Goal: Entertainment & Leisure: Consume media (video, audio)

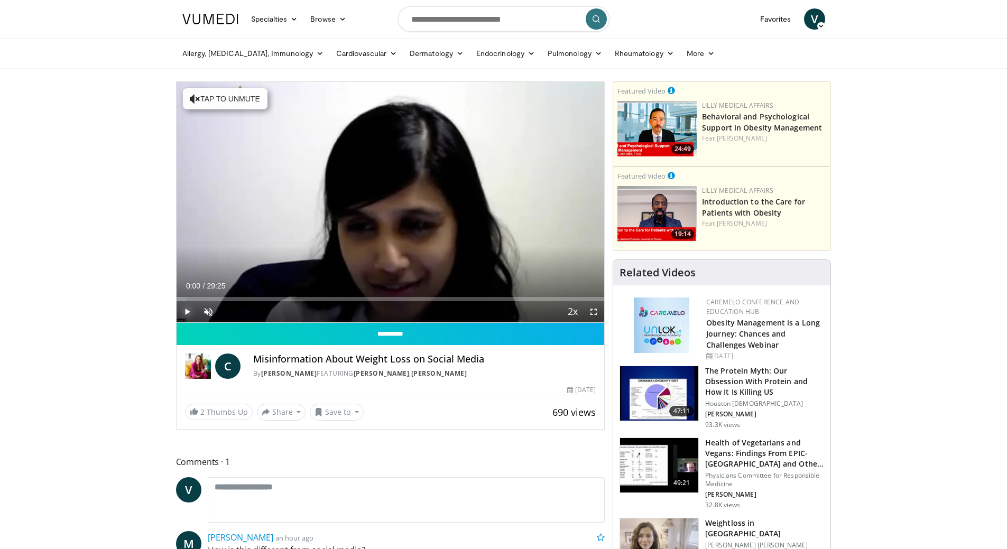
click at [182, 309] on span "Video Player" at bounding box center [186, 311] width 21 height 21
click at [213, 314] on span "Video Player" at bounding box center [208, 311] width 21 height 21
click at [520, 194] on icon "Video Player" at bounding box center [508, 202] width 30 height 30
click at [512, 198] on icon "Video Player" at bounding box center [508, 202] width 30 height 30
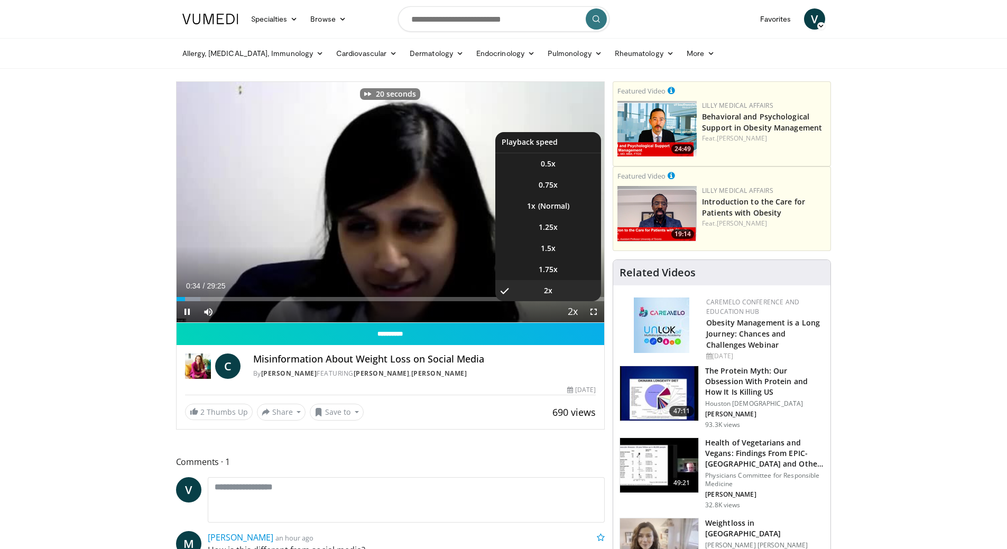
click at [572, 313] on span "Video Player" at bounding box center [572, 312] width 15 height 21
click at [548, 227] on span "1.25x" at bounding box center [547, 227] width 19 height 11
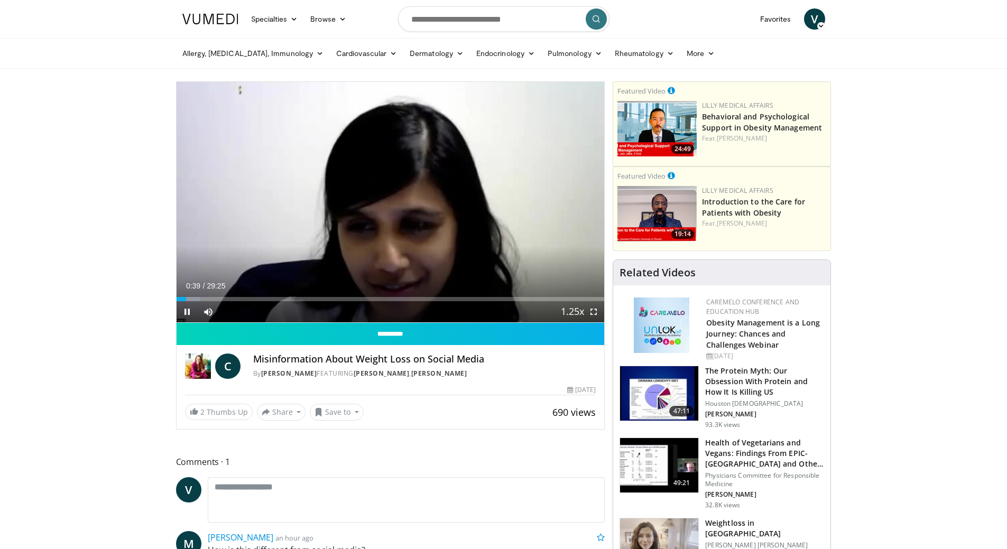
click at [505, 197] on icon "Video Player" at bounding box center [508, 202] width 30 height 30
click at [516, 194] on icon "Video Player" at bounding box center [508, 202] width 30 height 30
click at [515, 199] on icon "Video Player" at bounding box center [508, 202] width 30 height 30
click at [513, 200] on icon "Video Player" at bounding box center [508, 202] width 30 height 30
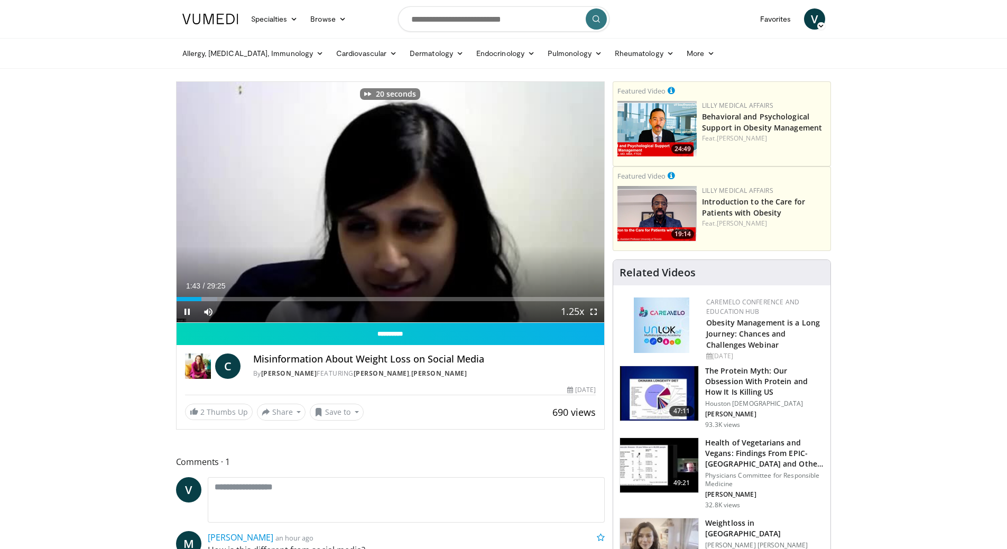
click at [513, 200] on icon "Video Player" at bounding box center [508, 202] width 30 height 30
click at [511, 202] on icon "Video Player" at bounding box center [508, 202] width 30 height 30
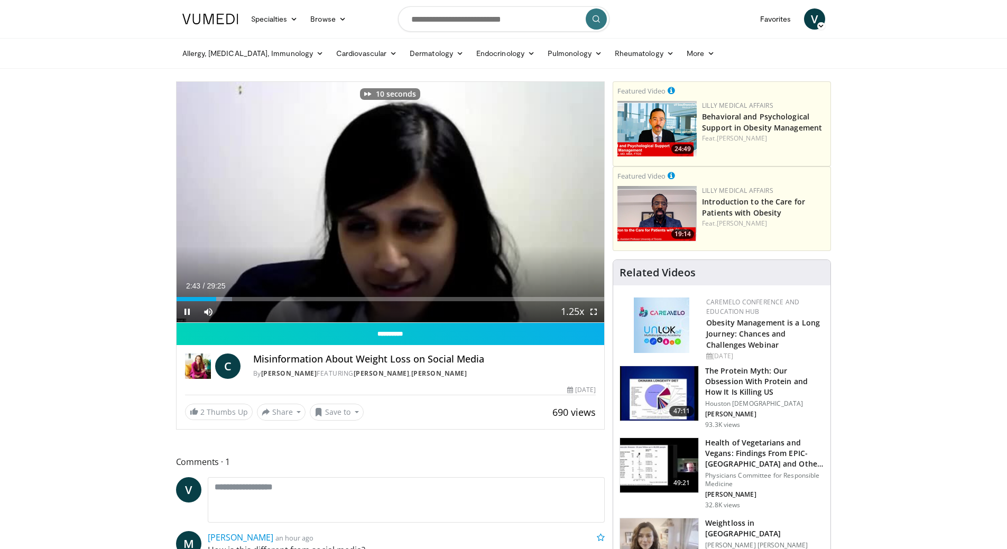
click at [511, 202] on icon "Video Player" at bounding box center [508, 202] width 30 height 30
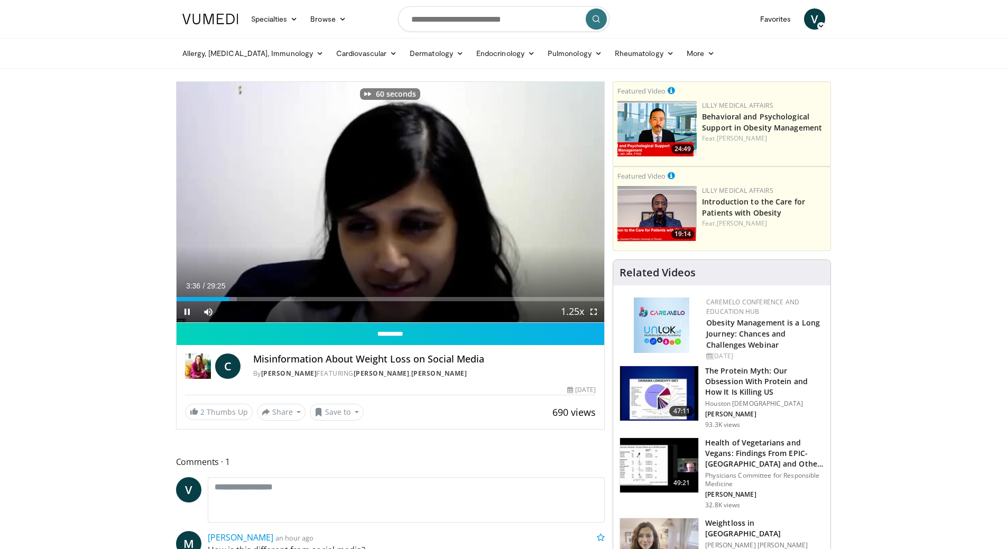
click at [511, 202] on icon "Video Player" at bounding box center [508, 202] width 30 height 30
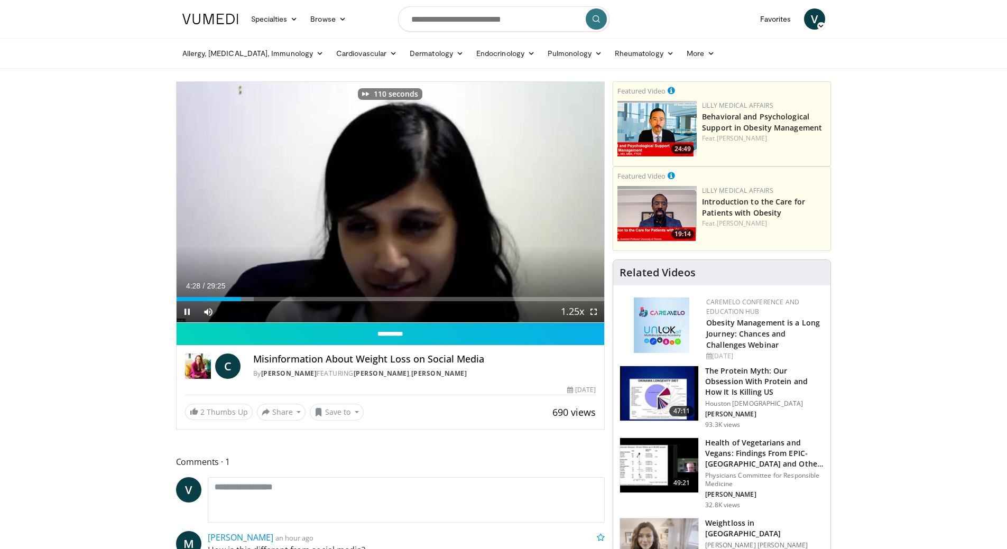
click at [511, 202] on icon "Video Player" at bounding box center [508, 202] width 30 height 30
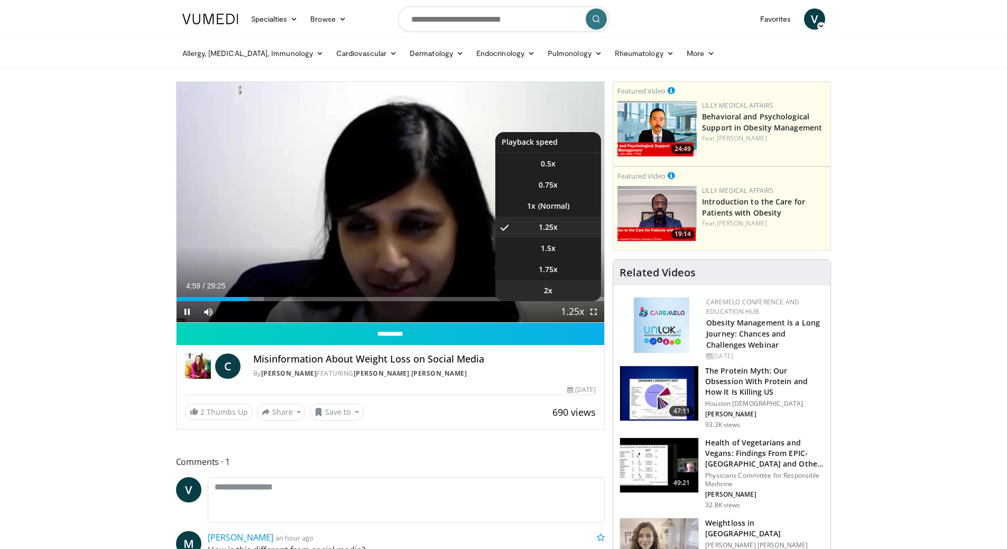
click at [555, 285] on li "2x" at bounding box center [548, 290] width 106 height 21
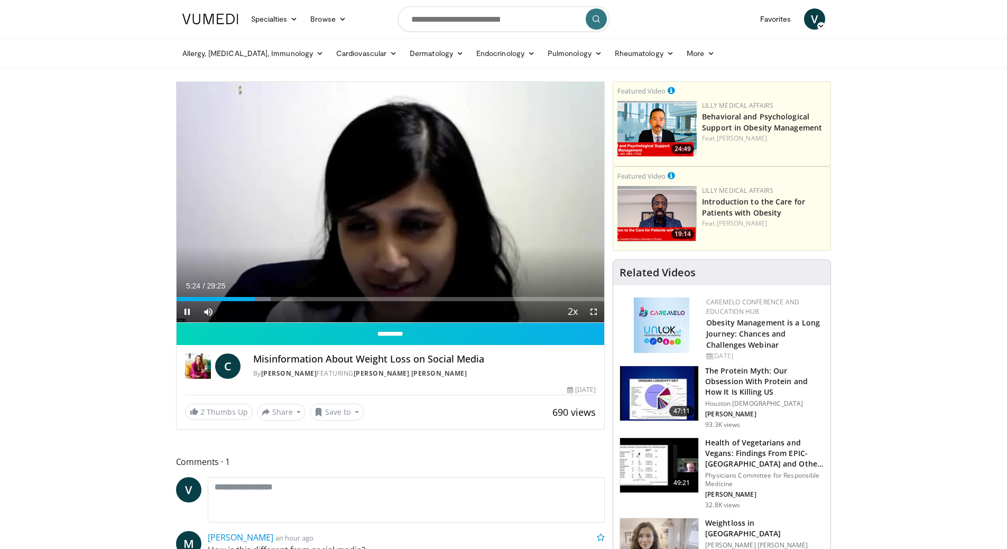
click at [511, 195] on icon "Video Player" at bounding box center [508, 202] width 30 height 30
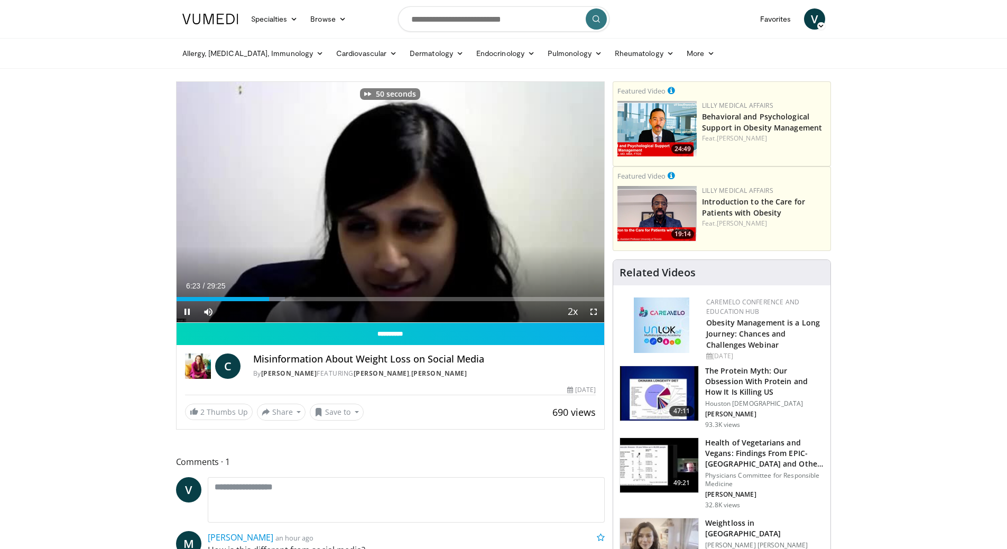
click at [511, 195] on icon "Video Player" at bounding box center [508, 202] width 30 height 30
click at [511, 204] on icon "Video Player" at bounding box center [508, 202] width 30 height 30
click at [513, 201] on icon "Video Player" at bounding box center [508, 202] width 30 height 30
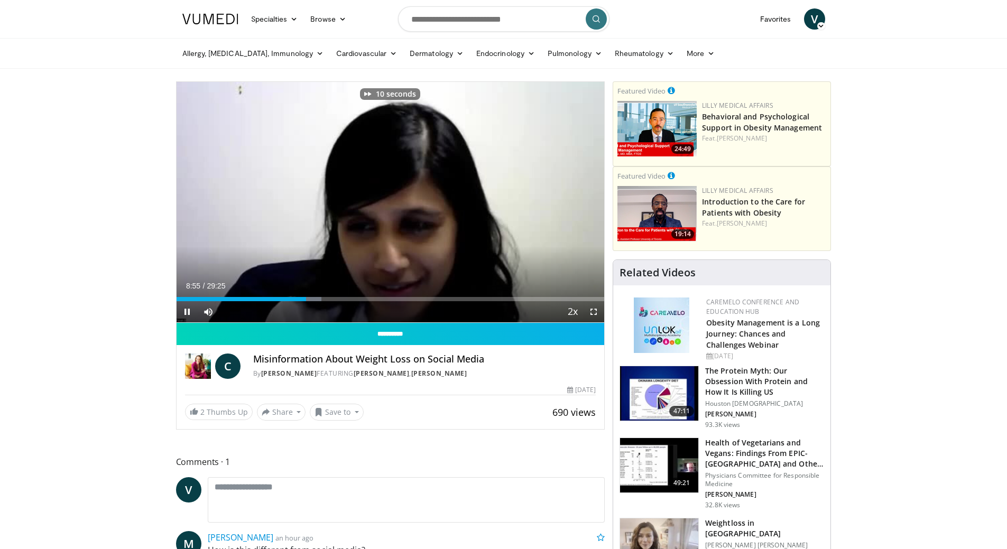
click at [513, 201] on icon "Video Player" at bounding box center [508, 202] width 30 height 30
click at [513, 200] on icon "Video Player" at bounding box center [508, 202] width 30 height 30
click at [511, 202] on icon "Video Player" at bounding box center [508, 202] width 30 height 30
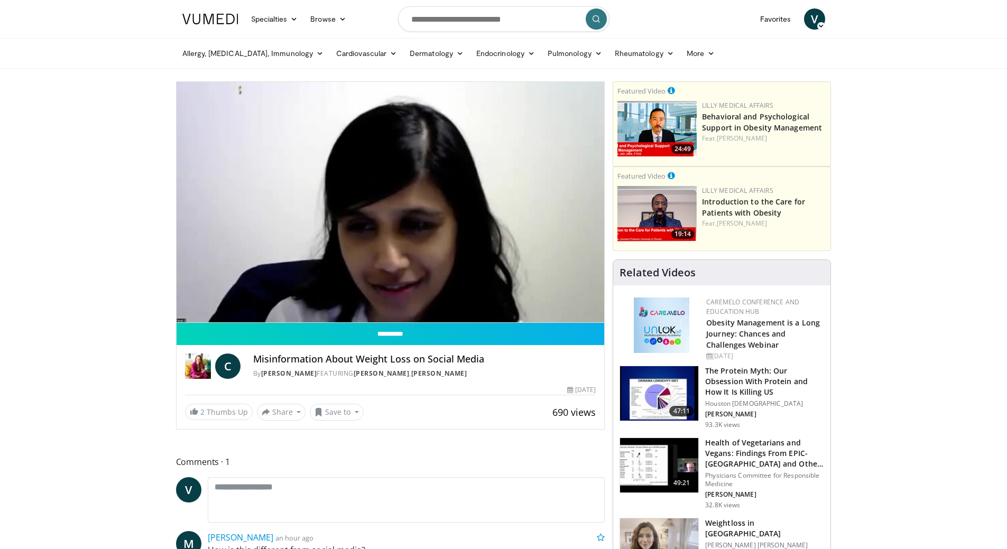
drag, startPoint x: 508, startPoint y: 203, endPoint x: 932, endPoint y: 236, distance: 425.0
